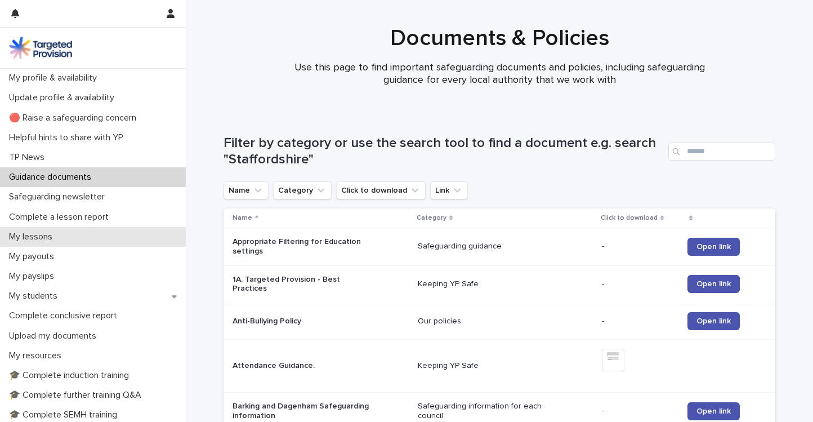
scroll to position [45, 0]
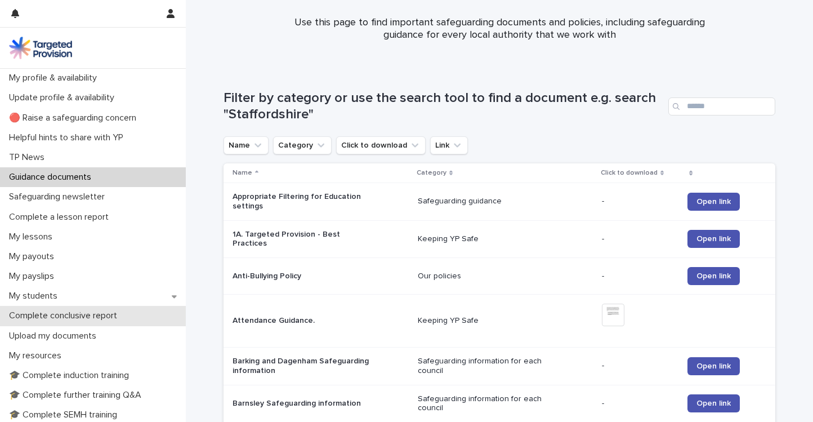
click at [82, 306] on div "Complete conclusive report" at bounding box center [93, 316] width 186 height 20
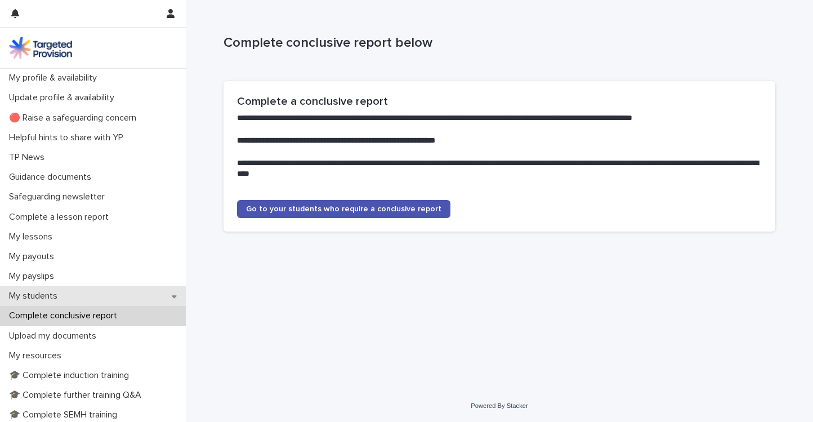
click at [79, 297] on div "My students" at bounding box center [93, 296] width 186 height 20
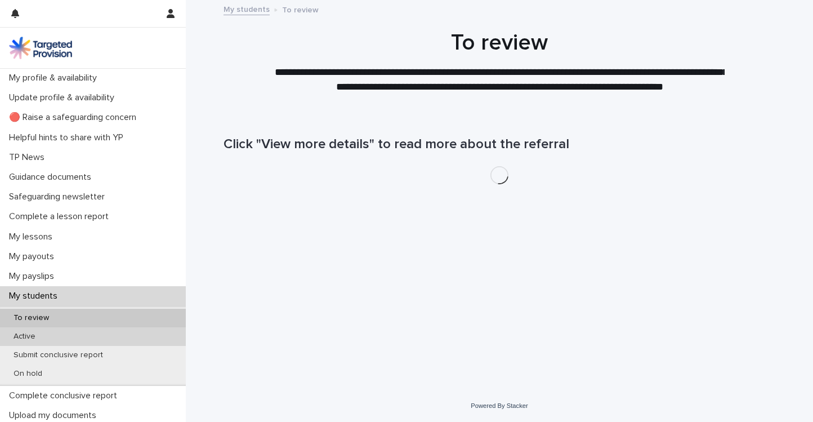
click at [89, 334] on div "Active" at bounding box center [93, 336] width 186 height 19
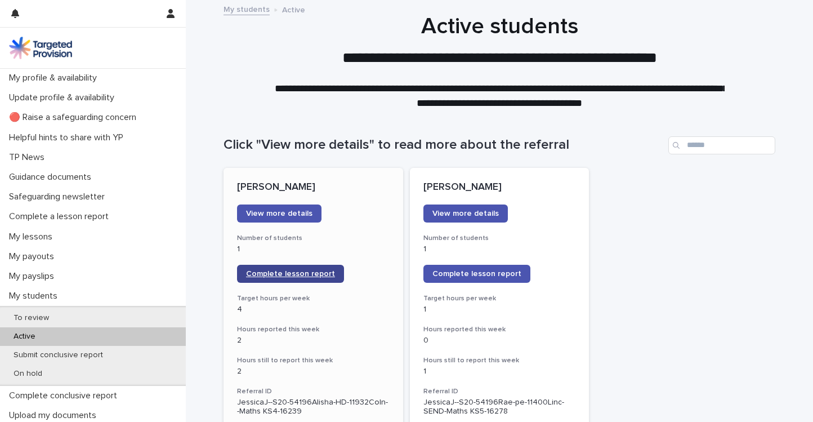
click at [280, 276] on span "Complete lesson report" at bounding box center [290, 274] width 89 height 8
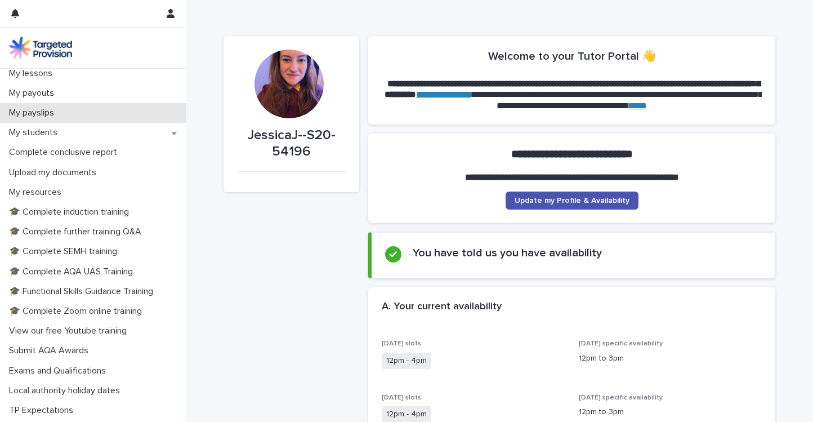
scroll to position [221, 0]
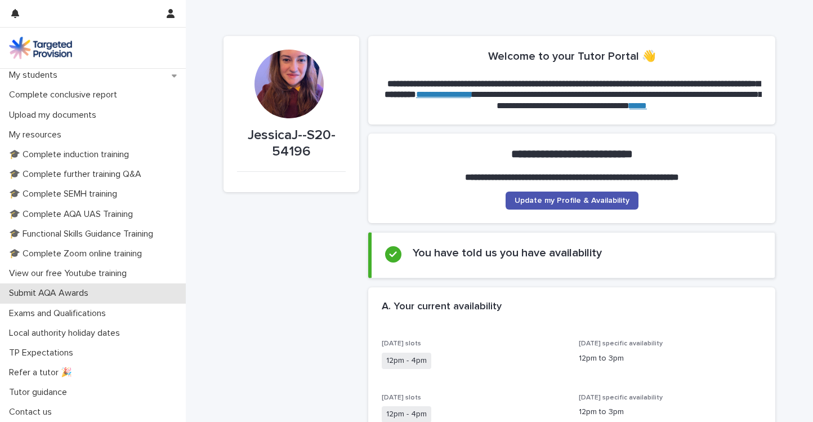
click at [118, 290] on div "Submit AQA Awards" at bounding box center [93, 293] width 186 height 20
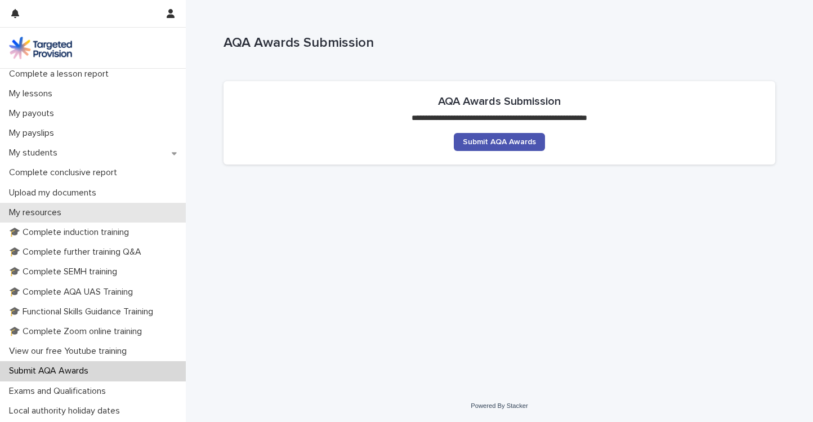
scroll to position [221, 0]
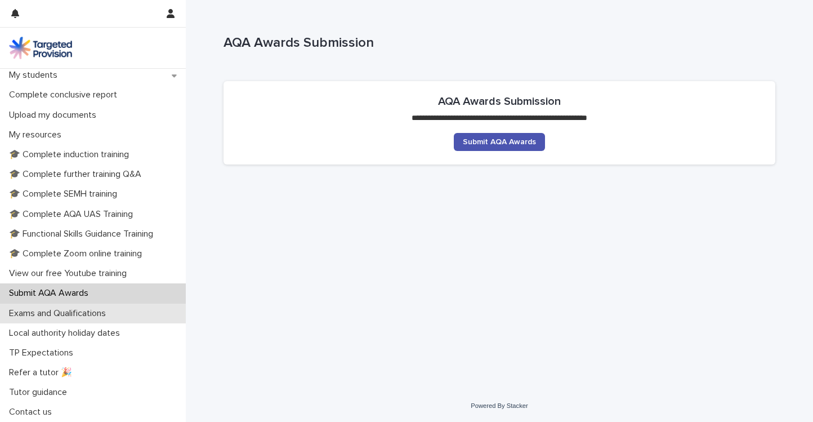
click at [104, 315] on p "Exams and Qualifications" at bounding box center [60, 313] width 110 height 11
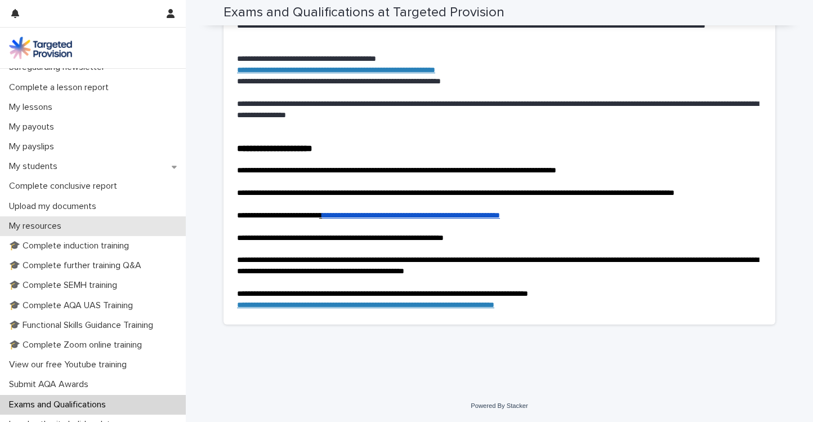
scroll to position [135, 0]
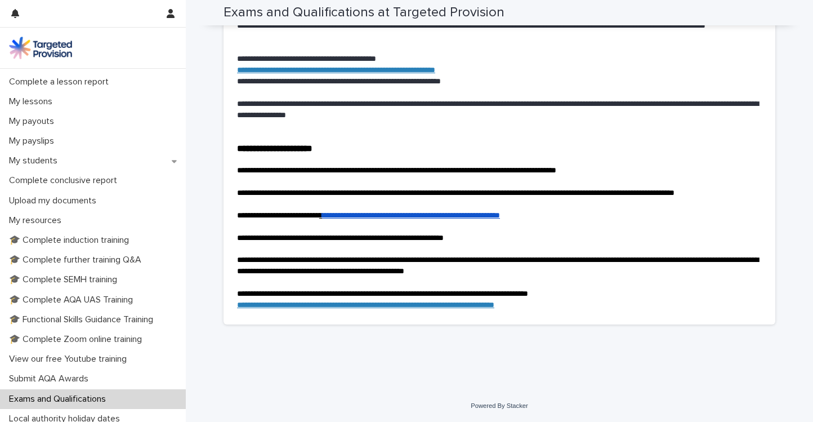
click at [368, 219] on link "**********" at bounding box center [411, 215] width 178 height 8
